Goal: Use online tool/utility: Utilize a website feature to perform a specific function

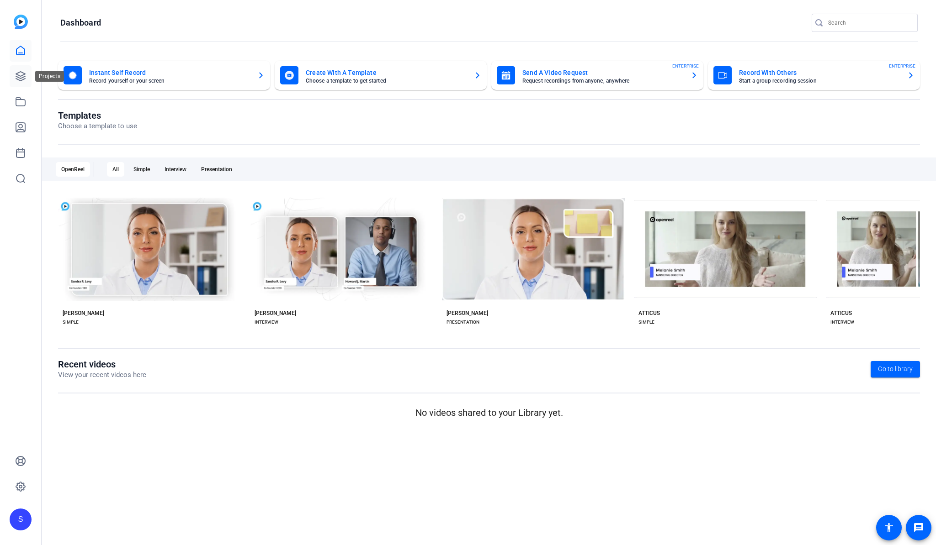
click at [22, 75] on icon at bounding box center [20, 76] width 9 height 9
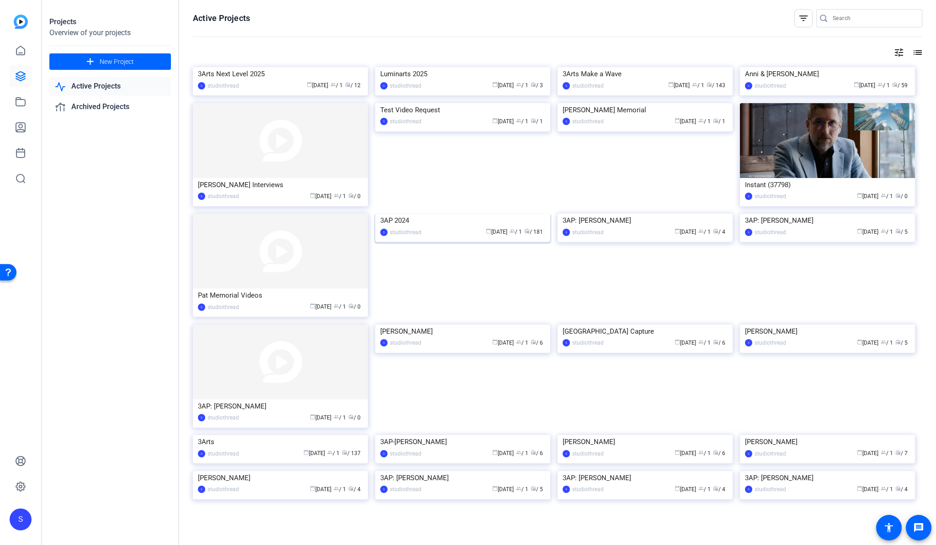
click at [487, 214] on img at bounding box center [462, 214] width 175 height 0
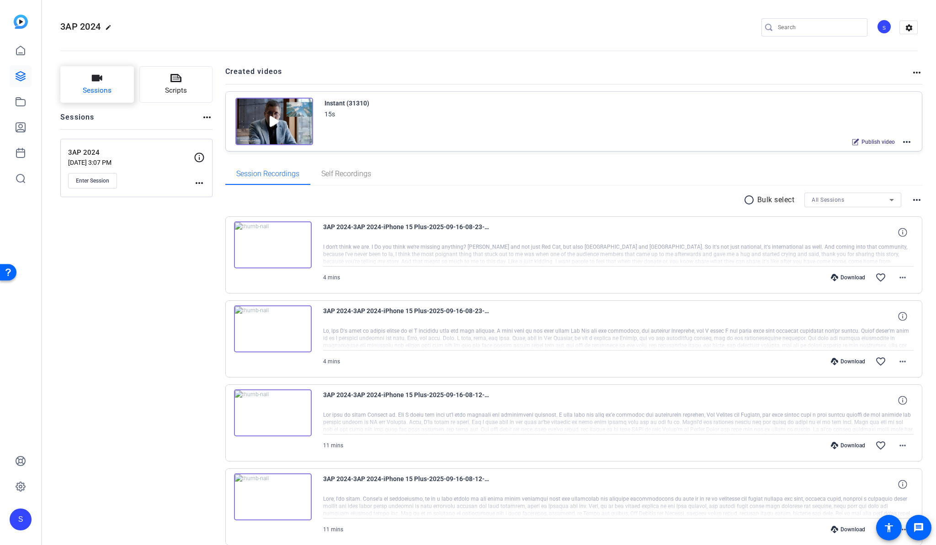
click at [101, 77] on icon "button" at bounding box center [97, 78] width 11 height 6
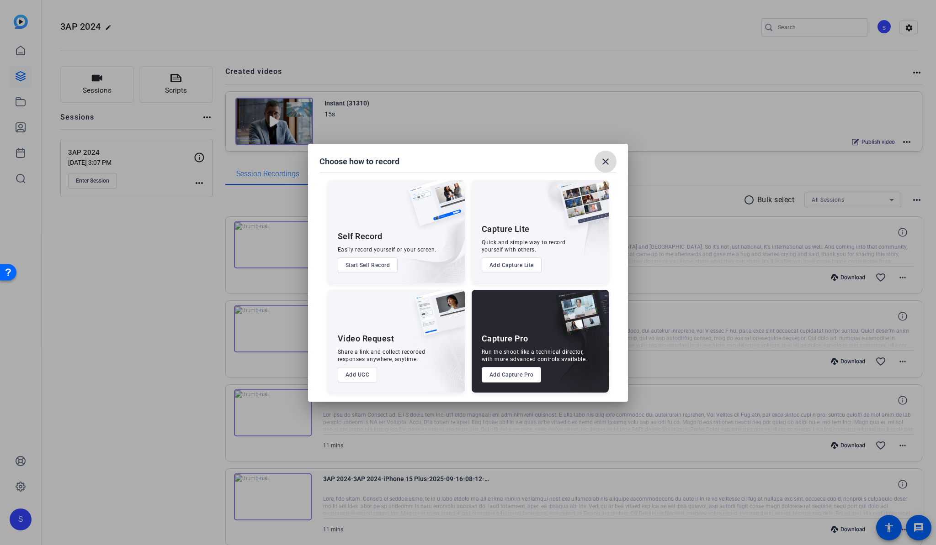
click at [606, 156] on mat-icon "close" at bounding box center [605, 161] width 11 height 11
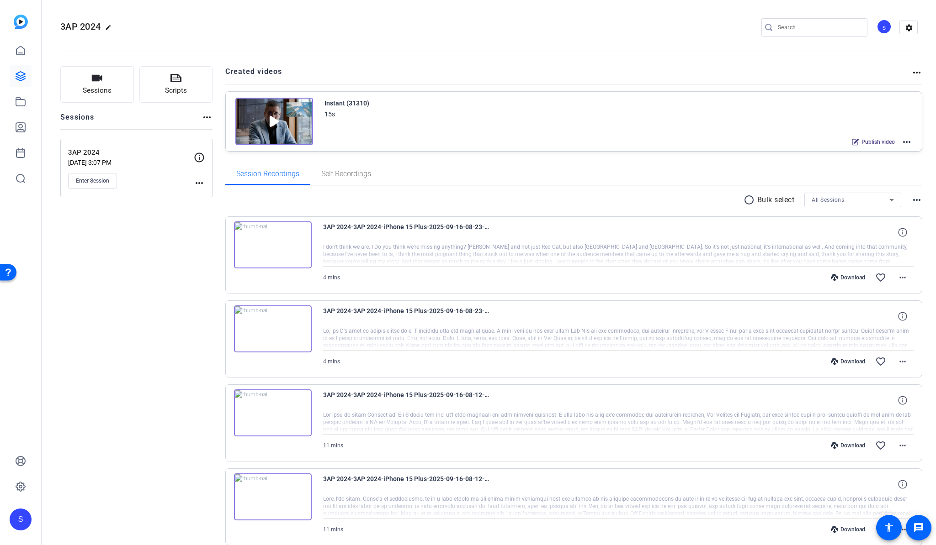
click at [156, 157] on p "3AP 2024" at bounding box center [131, 153] width 126 height 11
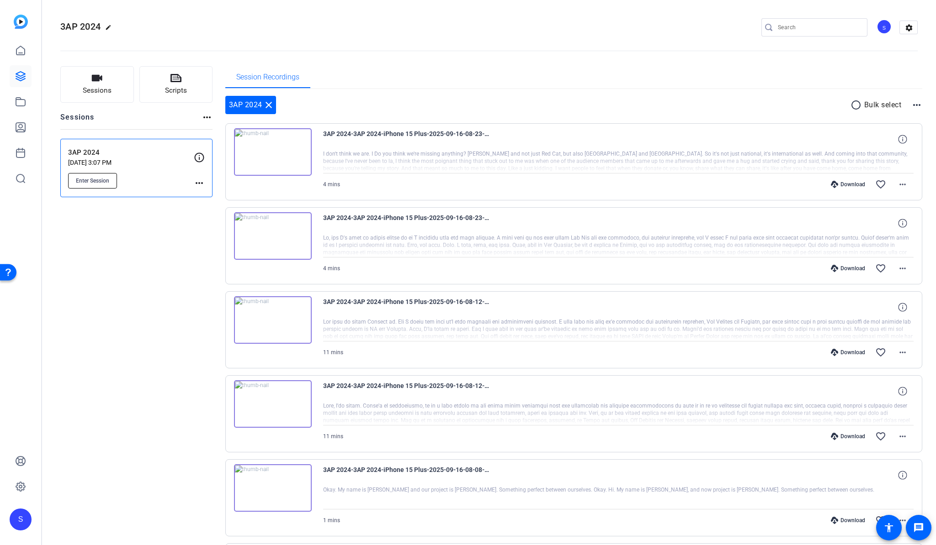
click at [103, 179] on span "Enter Session" at bounding box center [92, 180] width 33 height 7
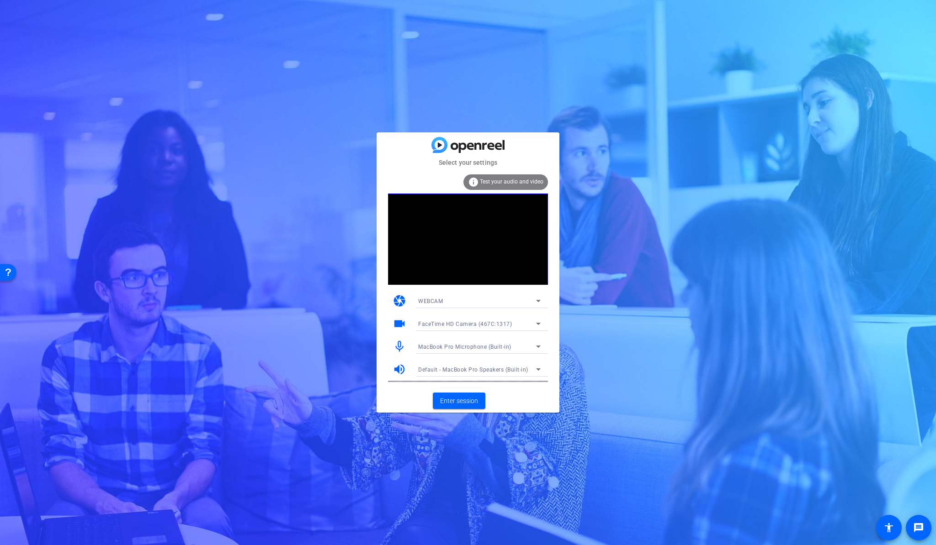
click at [499, 346] on span "MacBook Pro Microphone (Built-in)" at bounding box center [464, 347] width 93 height 6
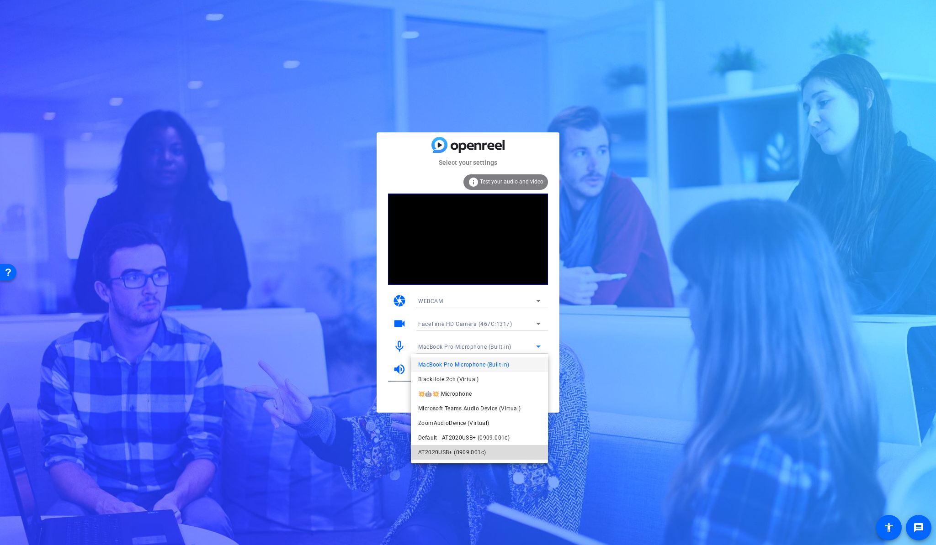
click at [482, 452] on span "AT2020USB+ (0909:001c)" at bounding box center [452, 452] width 68 height 11
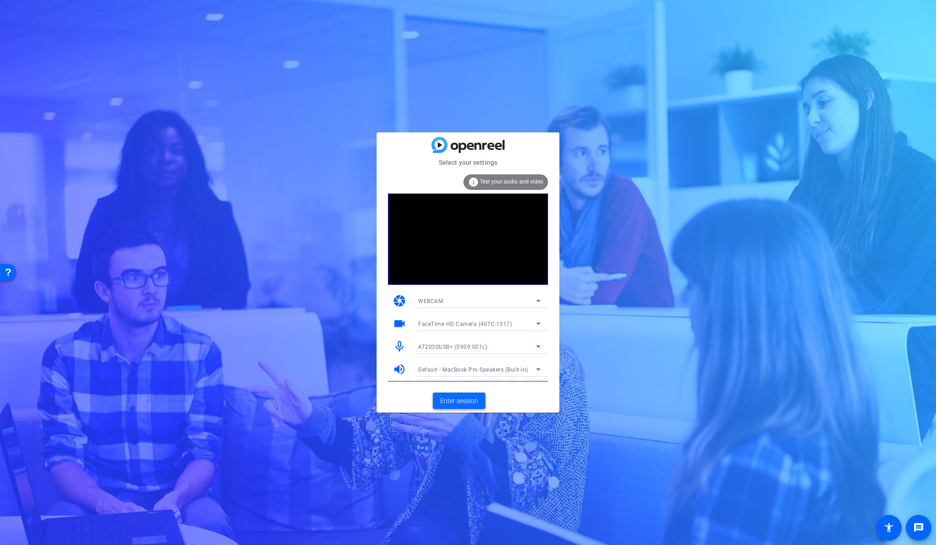
click at [468, 402] on span "Enter session" at bounding box center [459, 402] width 38 height 10
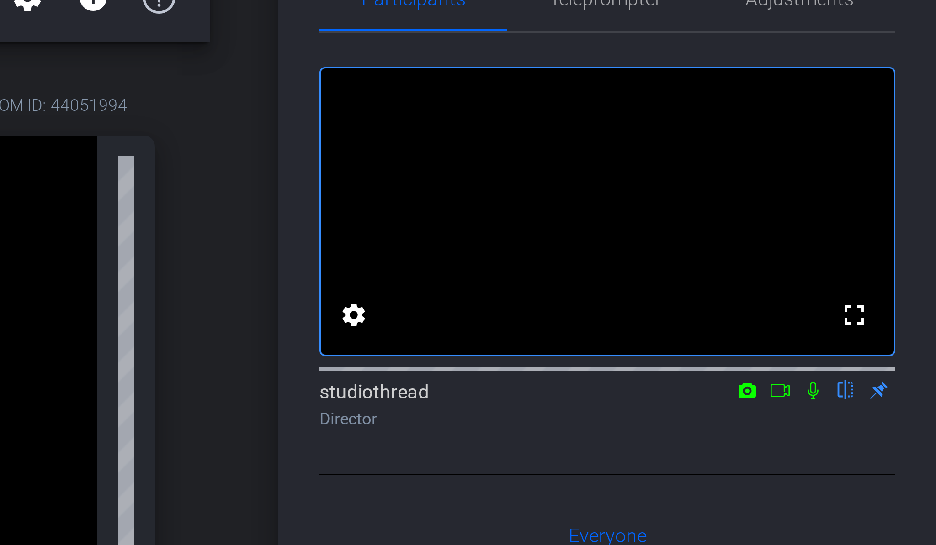
click at [897, 159] on icon at bounding box center [894, 155] width 7 height 6
